Goal: Navigation & Orientation: Find specific page/section

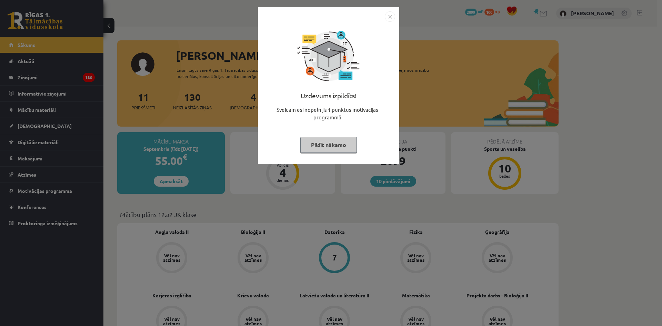
click at [323, 148] on button "Pildīt nākamo" at bounding box center [328, 145] width 57 height 16
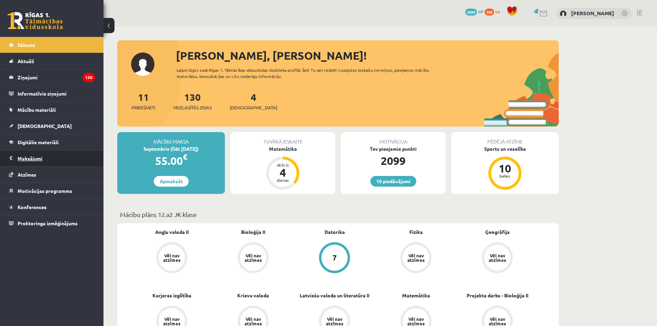
click at [34, 158] on legend "Maksājumi 0" at bounding box center [56, 158] width 77 height 16
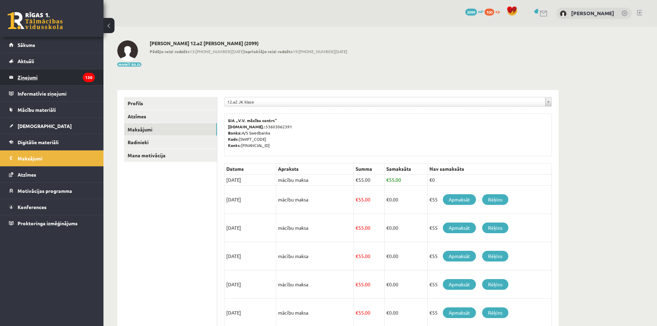
click at [44, 75] on legend "Ziņojumi 130" at bounding box center [56, 77] width 77 height 16
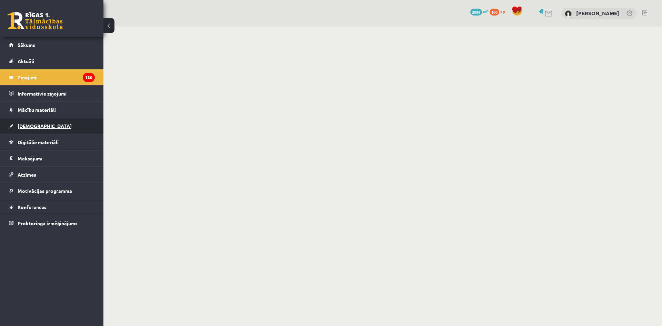
click at [44, 119] on link "[DEMOGRAPHIC_DATA]" at bounding box center [52, 126] width 86 height 16
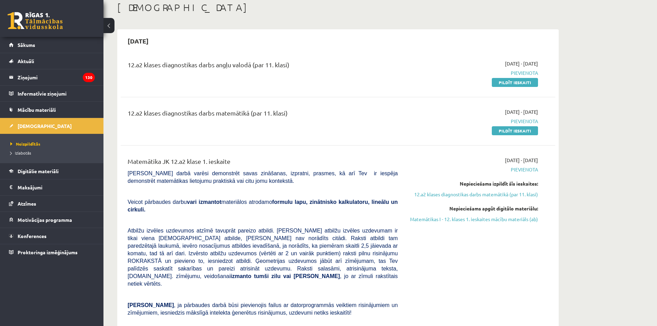
scroll to position [34, 0]
